Goal: Transaction & Acquisition: Register for event/course

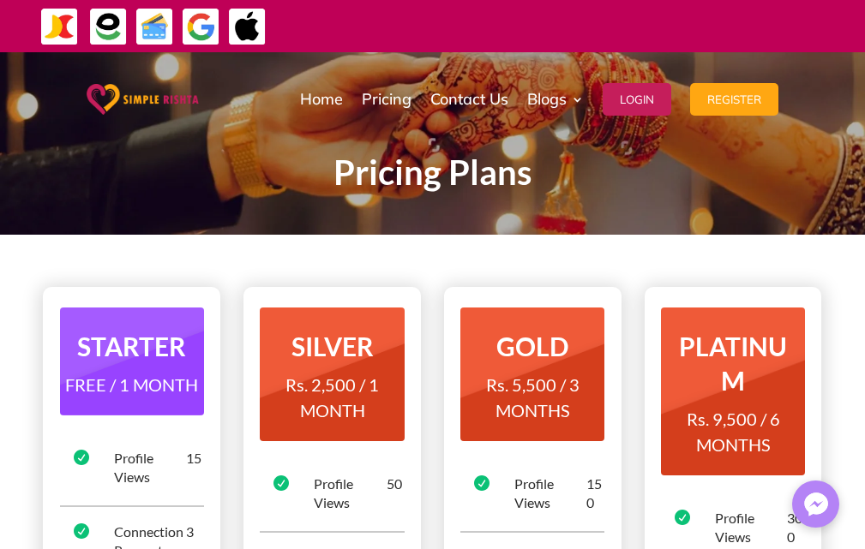
click at [109, 100] on img at bounding box center [143, 99] width 112 height 31
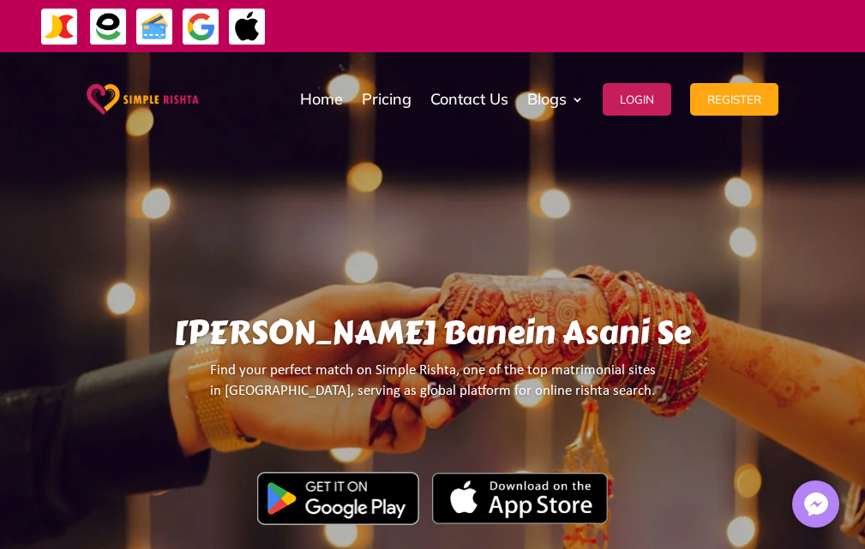
click at [109, 28] on img at bounding box center [108, 27] width 39 height 39
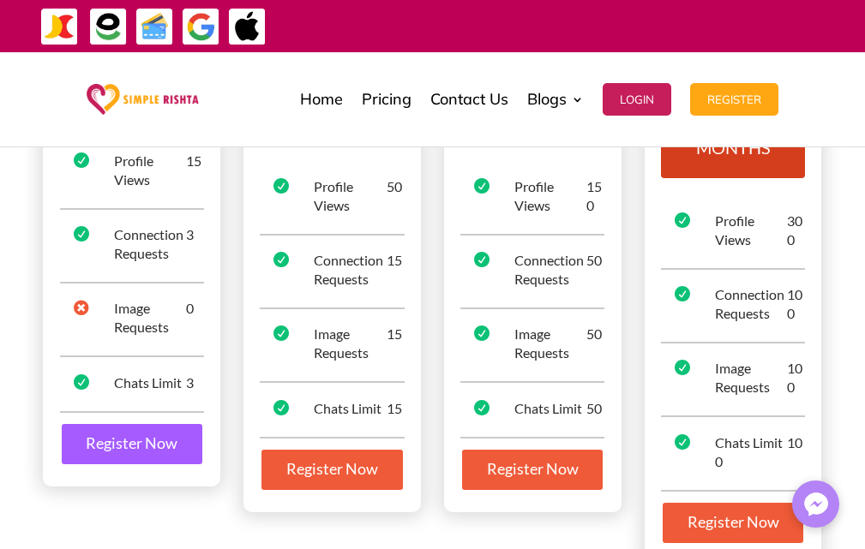
scroll to position [86, 0]
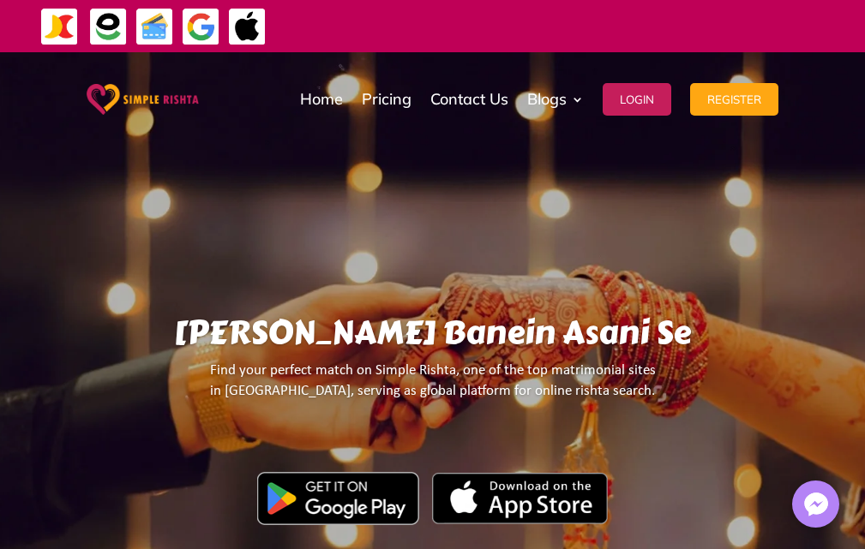
click at [110, 27] on img at bounding box center [108, 27] width 39 height 39
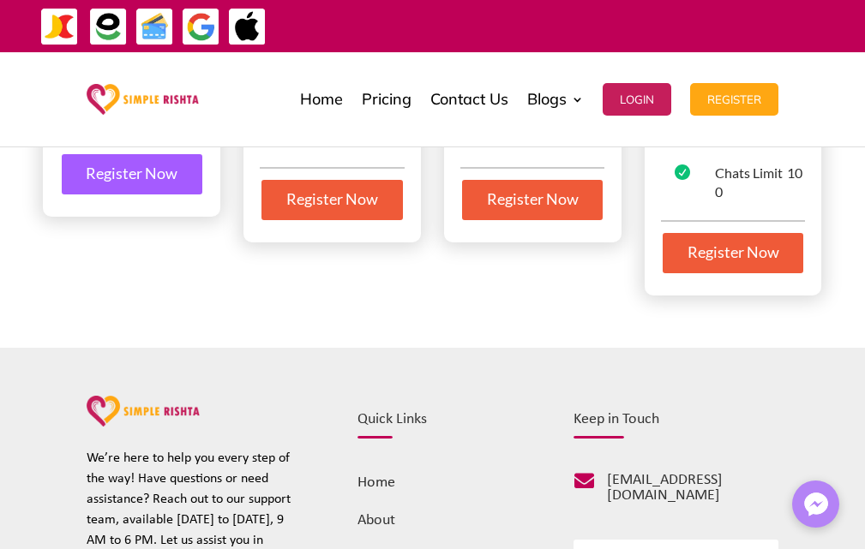
scroll to position [429, 0]
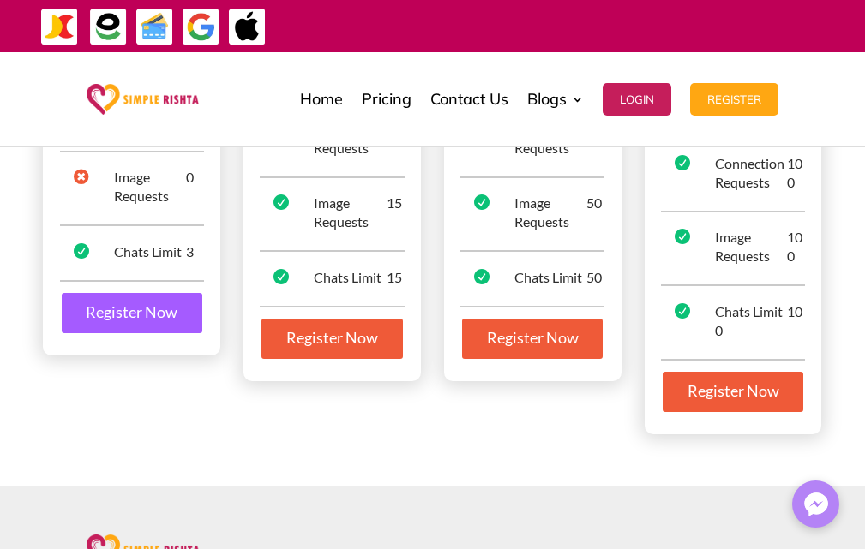
click at [201, 25] on img at bounding box center [201, 27] width 39 height 39
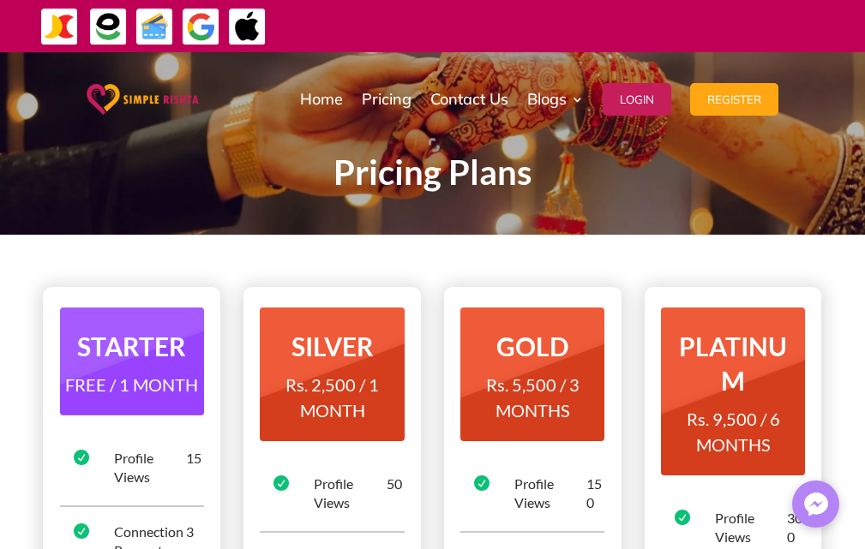
click at [114, 29] on img at bounding box center [108, 27] width 39 height 39
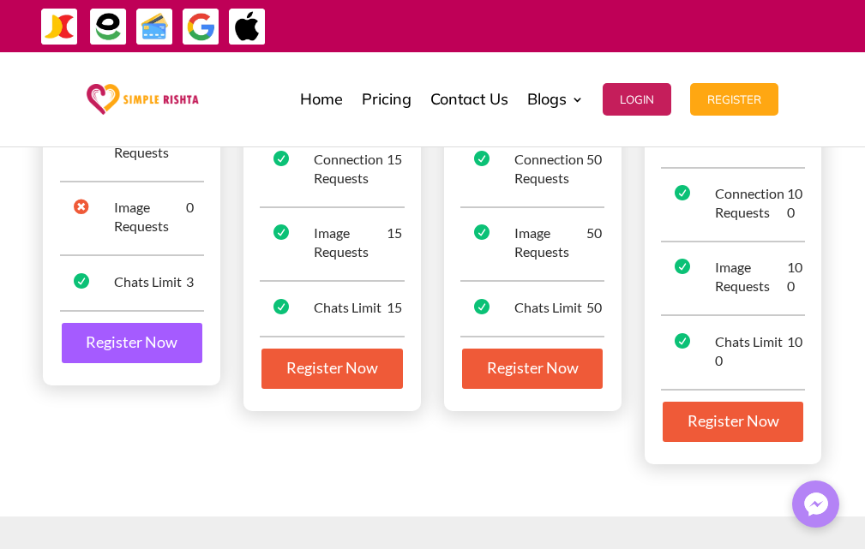
scroll to position [429, 0]
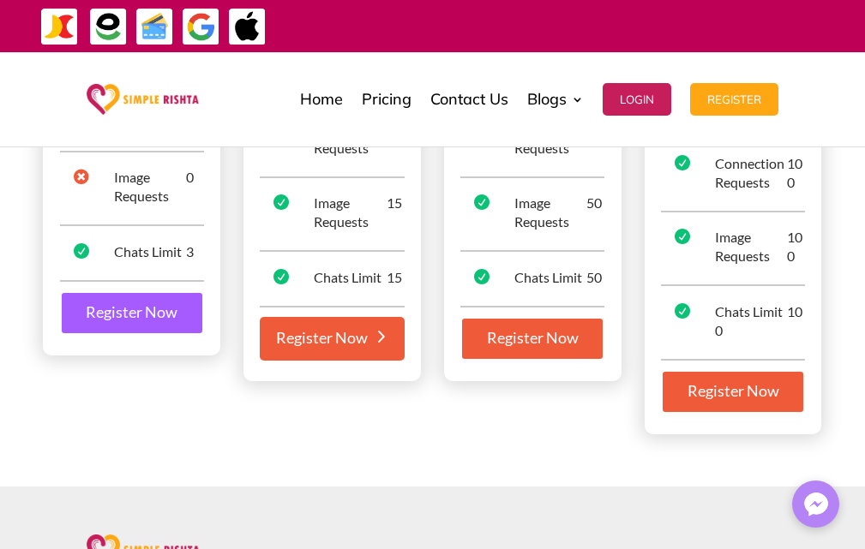
click at [335, 333] on link "Register Now" at bounding box center [332, 339] width 144 height 45
